Goal: Navigation & Orientation: Find specific page/section

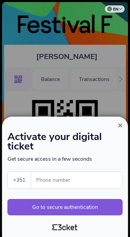
click at [120, 121] on span "×" at bounding box center [120, 125] width 5 height 9
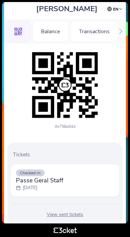
scroll to position [56, 0]
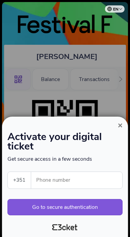
click at [118, 125] on button "×" at bounding box center [121, 125] width 16 height 8
click at [116, 126] on button "×" at bounding box center [121, 125] width 16 height 8
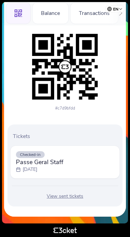
scroll to position [70, 0]
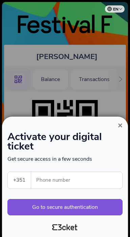
click at [120, 127] on span "×" at bounding box center [120, 125] width 5 height 9
click at [113, 125] on button "×" at bounding box center [121, 125] width 16 height 8
click at [115, 126] on button "×" at bounding box center [121, 125] width 16 height 8
click at [119, 123] on span "×" at bounding box center [120, 125] width 5 height 9
click at [115, 124] on button "×" at bounding box center [121, 125] width 16 height 8
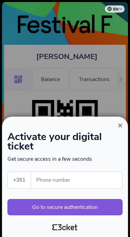
click at [119, 126] on span "×" at bounding box center [120, 125] width 5 height 9
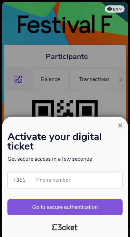
click at [119, 126] on span "×" at bounding box center [120, 125] width 5 height 9
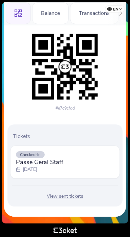
scroll to position [72, 0]
click at [78, 199] on div "View sent tickets" at bounding box center [65, 196] width 110 height 7
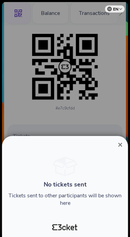
click at [121, 142] on span "×" at bounding box center [120, 144] width 5 height 9
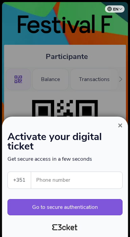
click at [120, 126] on span "×" at bounding box center [120, 125] width 5 height 9
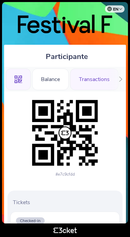
click at [106, 81] on div "Transactions" at bounding box center [94, 80] width 49 height 22
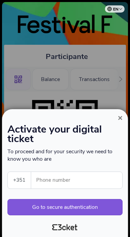
click at [119, 118] on span "×" at bounding box center [120, 117] width 5 height 9
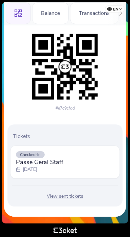
scroll to position [72, 0]
click at [36, 153] on span "Checked-in" at bounding box center [30, 154] width 29 height 7
click at [37, 169] on p "[DATE]" at bounding box center [30, 169] width 15 height 7
click at [75, 199] on div "View sent tickets" at bounding box center [65, 196] width 110 height 7
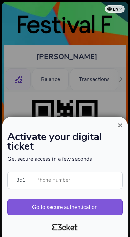
click at [121, 127] on span "×" at bounding box center [120, 125] width 5 height 9
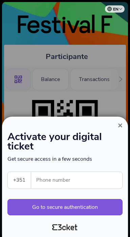
click at [119, 126] on span "×" at bounding box center [120, 125] width 5 height 9
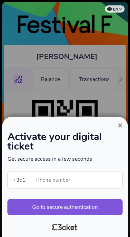
click at [120, 126] on span "×" at bounding box center [120, 125] width 5 height 9
click at [123, 124] on button "×" at bounding box center [121, 125] width 16 height 8
click at [120, 127] on span "×" at bounding box center [120, 125] width 5 height 9
click at [120, 123] on span "×" at bounding box center [120, 125] width 5 height 9
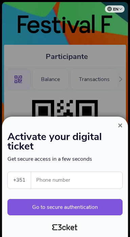
click at [119, 124] on span "×" at bounding box center [120, 125] width 5 height 9
click at [119, 124] on div at bounding box center [65, 118] width 130 height 237
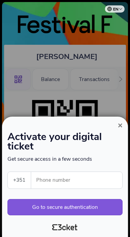
click at [120, 121] on span "×" at bounding box center [120, 125] width 5 height 9
click at [119, 124] on span "×" at bounding box center [120, 125] width 5 height 9
click at [118, 124] on span "×" at bounding box center [120, 125] width 5 height 9
click at [119, 126] on span "×" at bounding box center [120, 125] width 5 height 9
click at [116, 126] on button "×" at bounding box center [121, 125] width 16 height 8
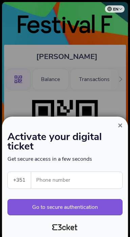
click at [116, 121] on button "×" at bounding box center [121, 125] width 16 height 8
click at [120, 123] on span "×" at bounding box center [120, 125] width 5 height 9
click at [120, 122] on span "×" at bounding box center [120, 125] width 5 height 9
